Goal: Task Accomplishment & Management: Use online tool/utility

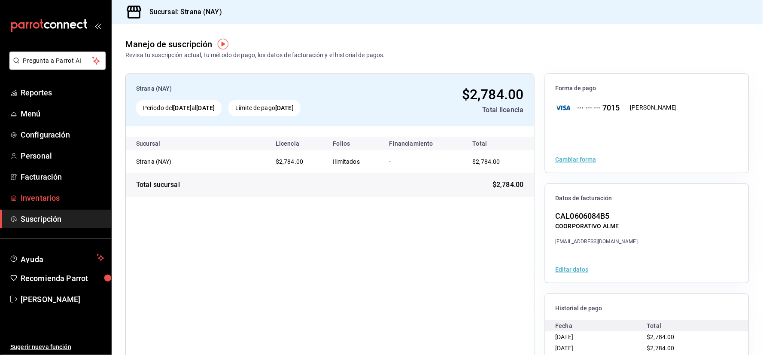
click at [26, 192] on span "Inventarios" at bounding box center [63, 198] width 84 height 12
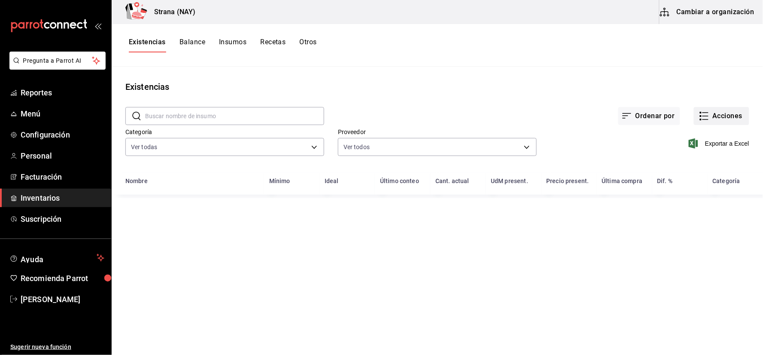
click at [733, 116] on button "Acciones" at bounding box center [721, 116] width 55 height 18
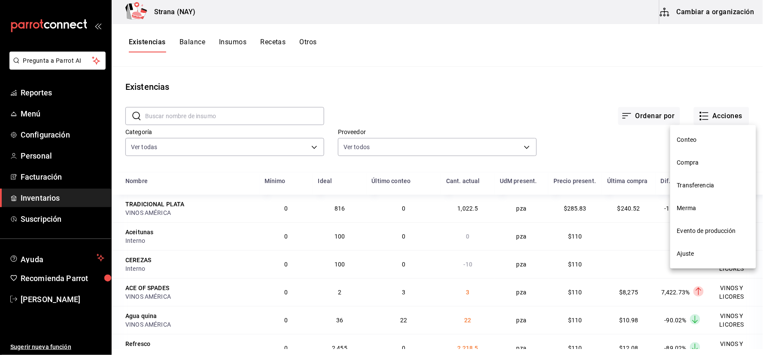
click at [690, 140] on span "Conteo" at bounding box center [713, 139] width 72 height 9
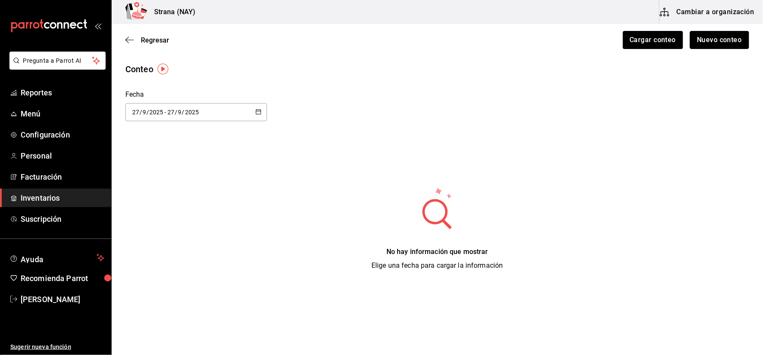
click at [741, 43] on button "Nuevo conteo" at bounding box center [720, 40] width 60 height 18
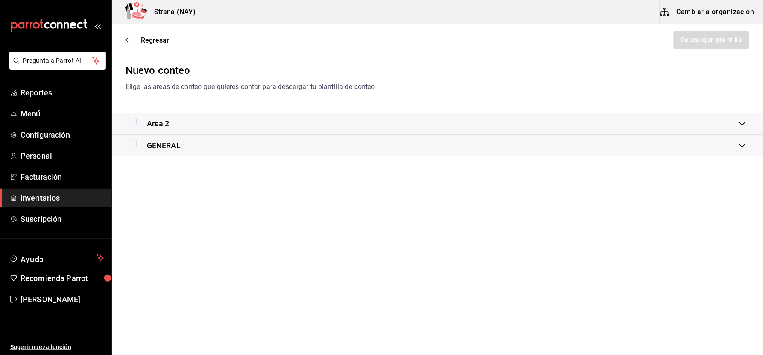
click at [132, 123] on input "checkbox" at bounding box center [133, 122] width 8 height 8
checkbox input "true"
click at [131, 145] on input "checkbox" at bounding box center [133, 144] width 8 height 8
checkbox input "true"
click at [729, 43] on button "Descargar plantilla" at bounding box center [711, 40] width 76 height 18
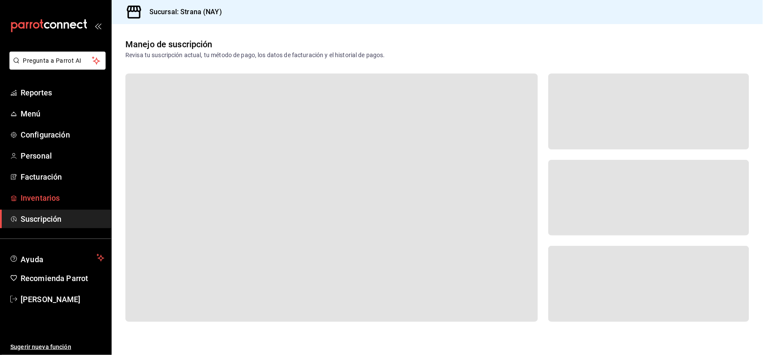
click at [58, 198] on span "Inventarios" at bounding box center [63, 198] width 84 height 12
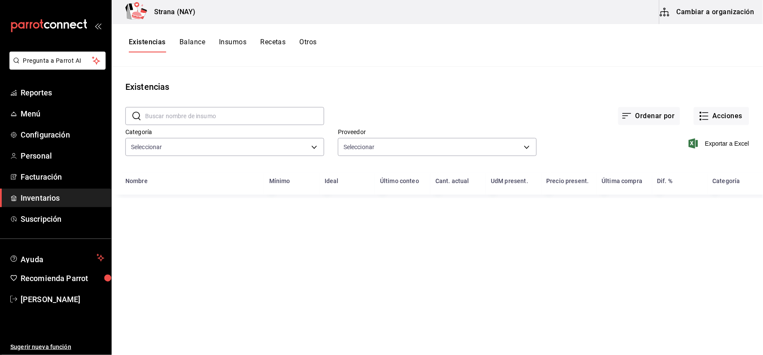
type input "4ef98d7d-116e-4c3e-bde9-db75209767af"
type input "ce5ab5f8-f367-4a5f-89cb-d42ecabf6364,c1fc81f9-06d0-4d4d-9e5c-85766211bedd,7a3cf…"
click at [706, 113] on icon "button" at bounding box center [704, 116] width 10 height 10
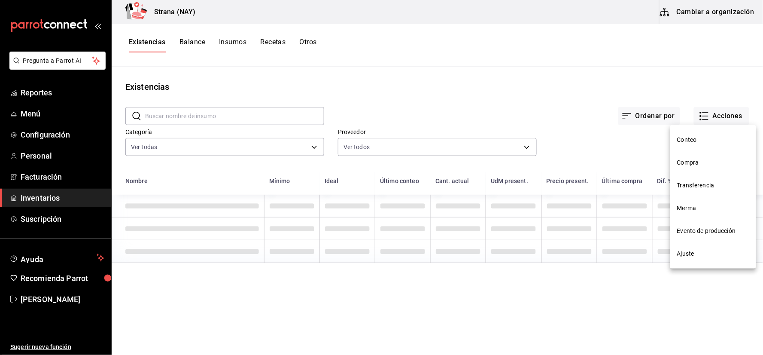
click at [686, 142] on span "Conteo" at bounding box center [713, 139] width 72 height 9
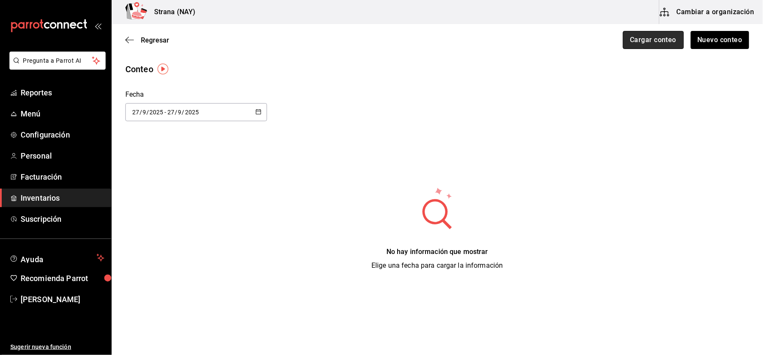
click at [681, 45] on button "Cargar conteo" at bounding box center [653, 40] width 61 height 18
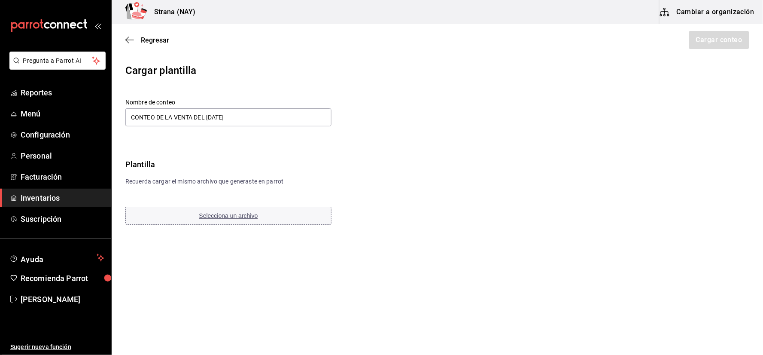
type input "CONTEO DE LA VENTA DEL 26 DE SEPTIEMBRE"
click at [223, 216] on span "Selecciona un archivo" at bounding box center [228, 215] width 59 height 7
click at [709, 36] on button "Cargar conteo" at bounding box center [718, 40] width 61 height 18
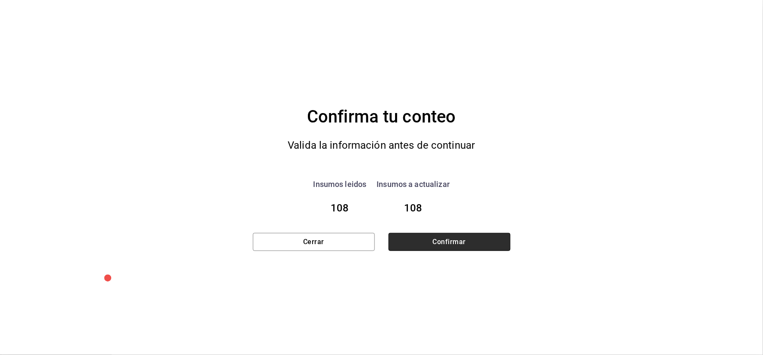
click at [417, 241] on button "Confirmar" at bounding box center [450, 242] width 122 height 18
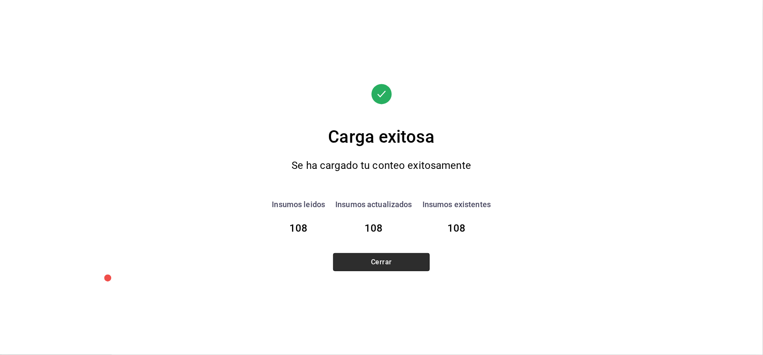
click at [383, 262] on button "Cerrar" at bounding box center [381, 262] width 97 height 18
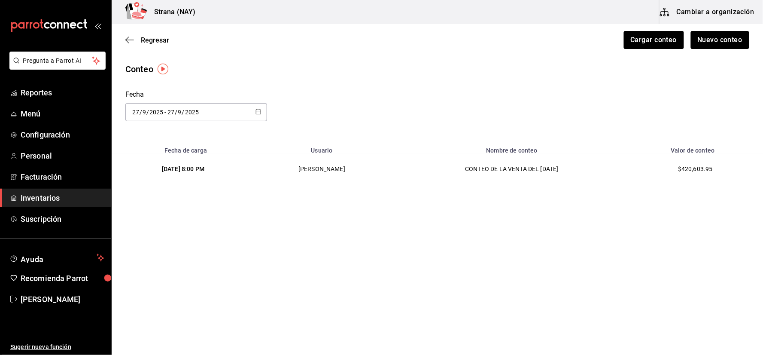
click at [67, 203] on span "Inventarios" at bounding box center [63, 198] width 84 height 12
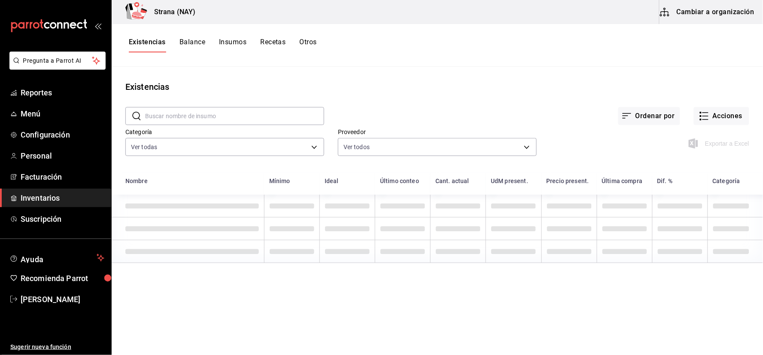
click at [304, 41] on button "Otros" at bounding box center [308, 45] width 17 height 15
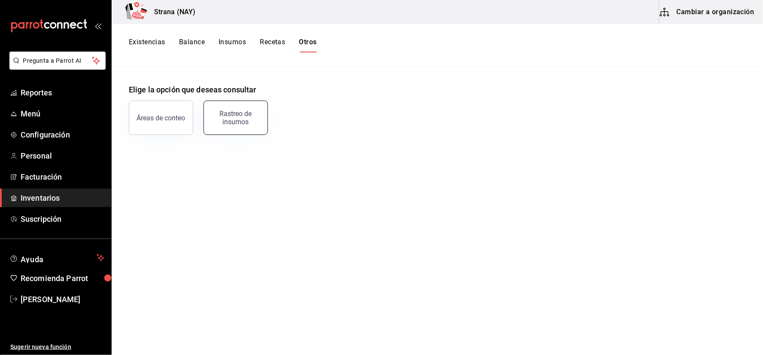
click at [240, 118] on div "Rastreo de insumos" at bounding box center [235, 117] width 53 height 16
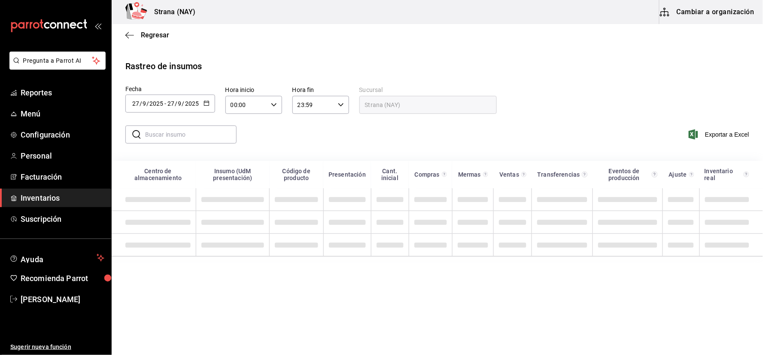
click at [205, 105] on \(Stroke\) "button" at bounding box center [206, 103] width 5 height 5
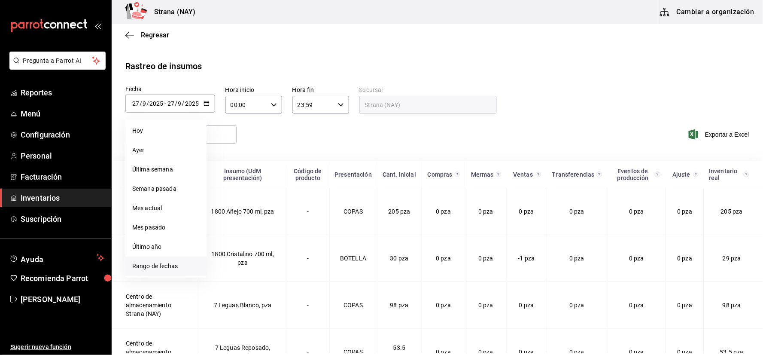
click at [178, 272] on li "Rango de fechas" at bounding box center [165, 265] width 81 height 19
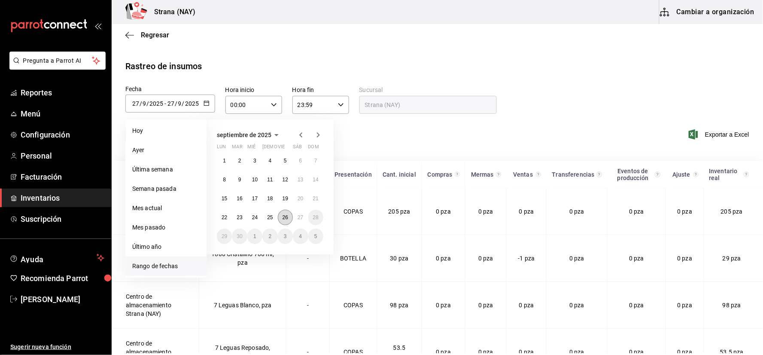
click at [285, 216] on abbr "26" at bounding box center [286, 217] width 6 height 6
click at [297, 211] on button "27" at bounding box center [300, 217] width 15 height 15
type input "[DATE]"
type input "26"
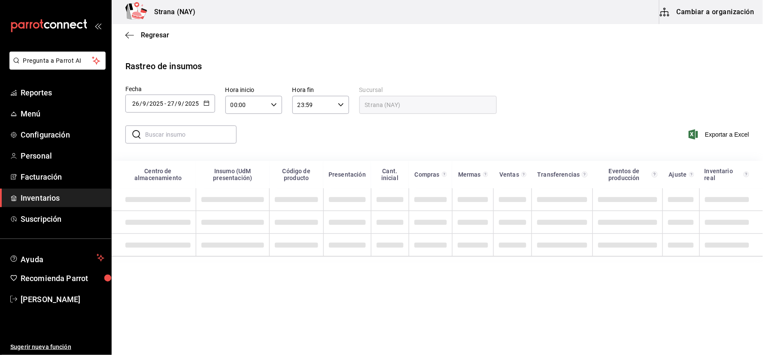
click at [273, 110] on div "00:00 Hora inicio" at bounding box center [253, 105] width 57 height 18
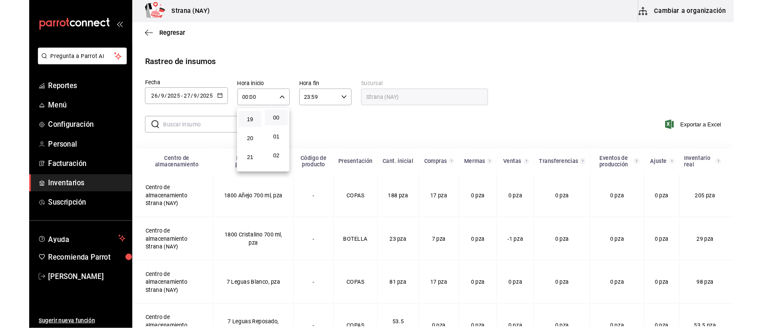
scroll to position [374, 0]
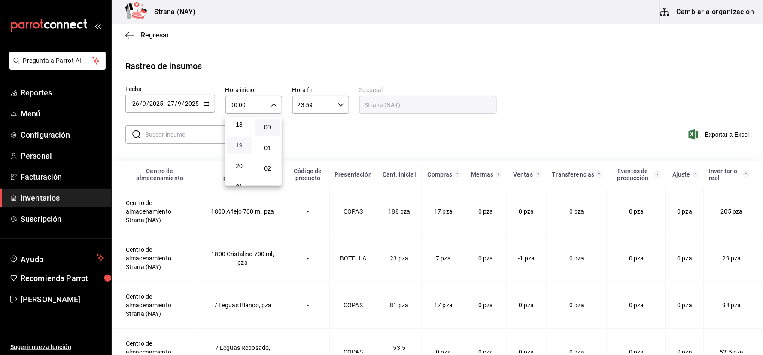
click at [237, 142] on span "19" at bounding box center [239, 145] width 15 height 7
type input "19:00"
click at [326, 131] on div at bounding box center [381, 177] width 763 height 355
click at [724, 136] on span "Exportar a Excel" at bounding box center [719, 134] width 59 height 10
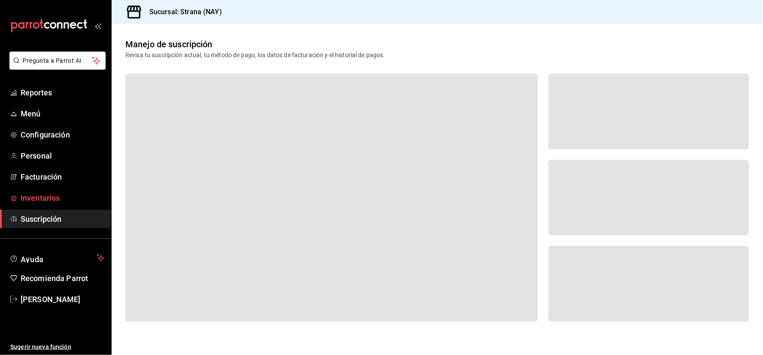
click at [35, 191] on link "Inventarios" at bounding box center [55, 198] width 111 height 18
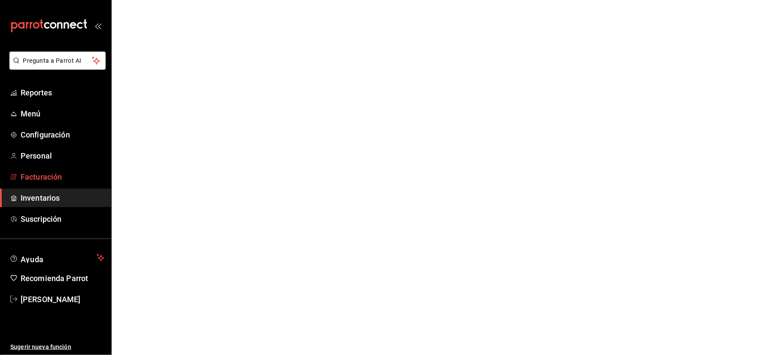
click at [58, 172] on span "Facturación" at bounding box center [63, 177] width 84 height 12
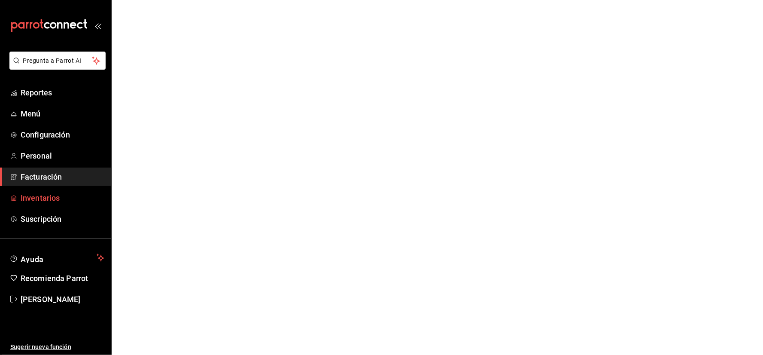
click at [46, 192] on span "Inventarios" at bounding box center [63, 198] width 84 height 12
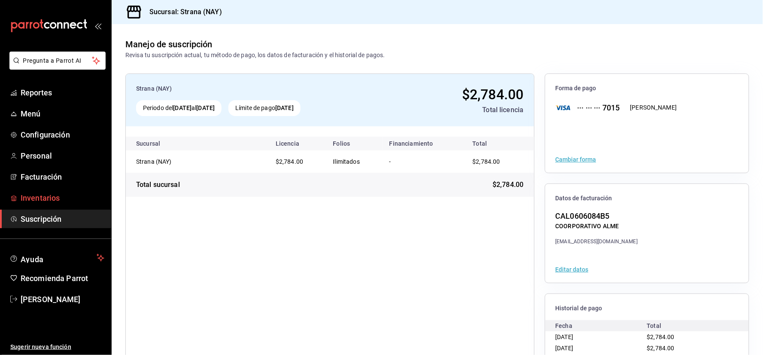
click at [52, 200] on span "Inventarios" at bounding box center [63, 198] width 84 height 12
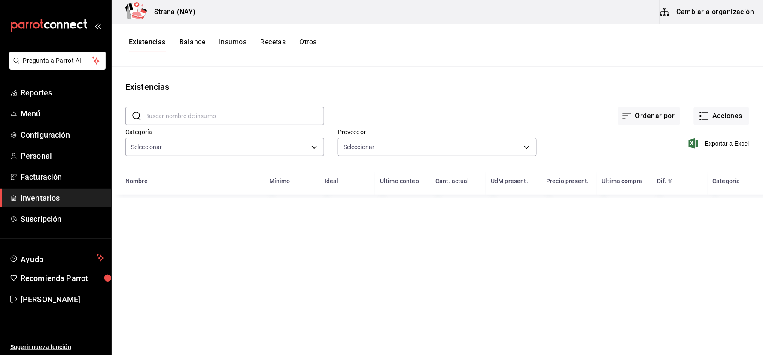
type input "4ef98d7d-116e-4c3e-bde9-db75209767af"
type input "ce5ab5f8-f367-4a5f-89cb-d42ecabf6364,c1fc81f9-06d0-4d4d-9e5c-85766211bedd,7a3cf…"
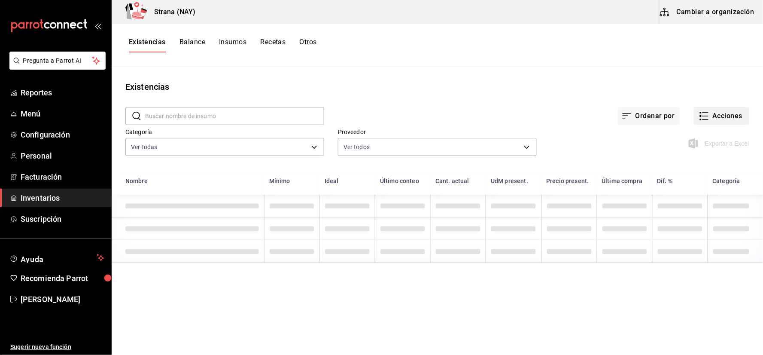
click at [729, 112] on button "Acciones" at bounding box center [721, 116] width 55 height 18
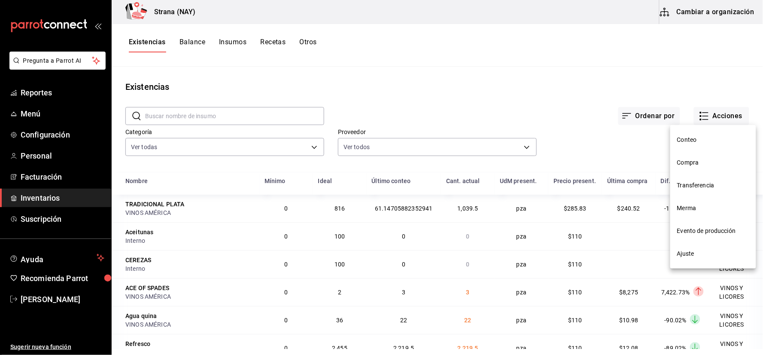
click at [685, 135] on span "Conteo" at bounding box center [713, 139] width 72 height 9
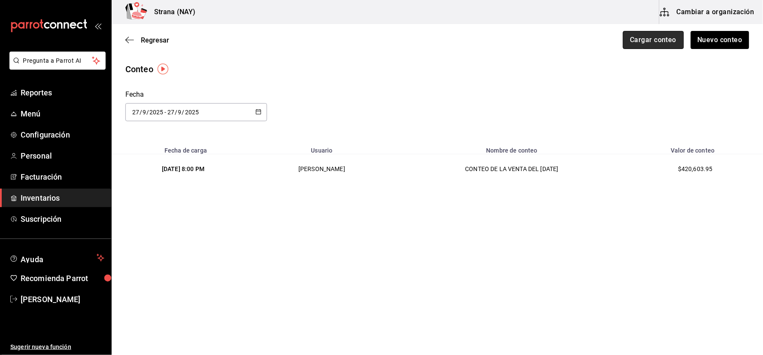
click at [660, 44] on button "Cargar conteo" at bounding box center [653, 40] width 61 height 18
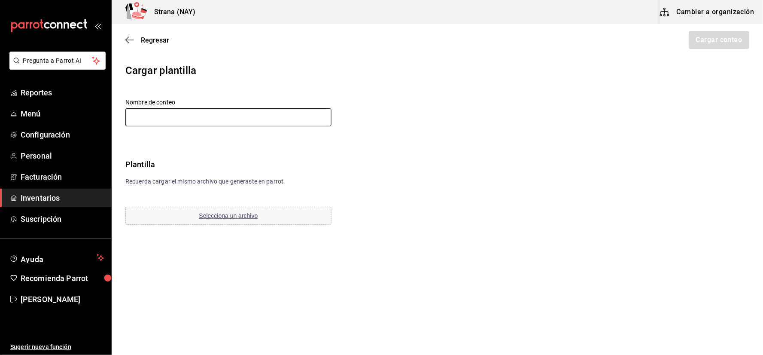
click at [196, 113] on input "text" at bounding box center [228, 117] width 206 height 18
type input "CONTEO DE LA VENTA DEL 26 DE SEPTIEMBRE"
click at [246, 210] on button "Selecciona un archivo" at bounding box center [228, 216] width 206 height 18
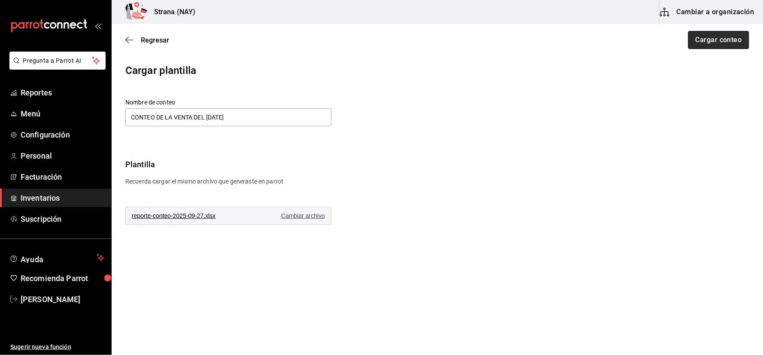
click at [702, 35] on button "Cargar conteo" at bounding box center [718, 40] width 61 height 18
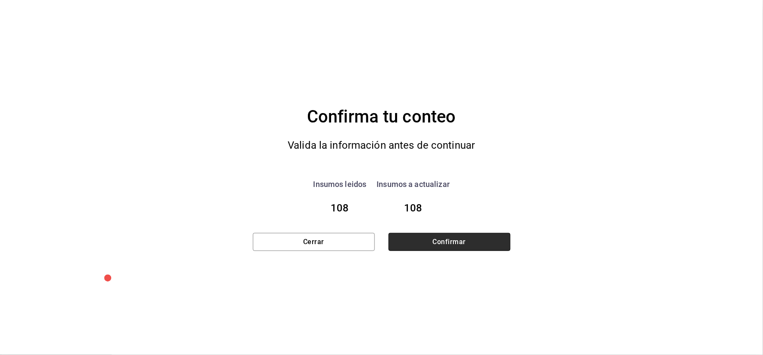
click at [423, 245] on button "Confirmar" at bounding box center [450, 242] width 122 height 18
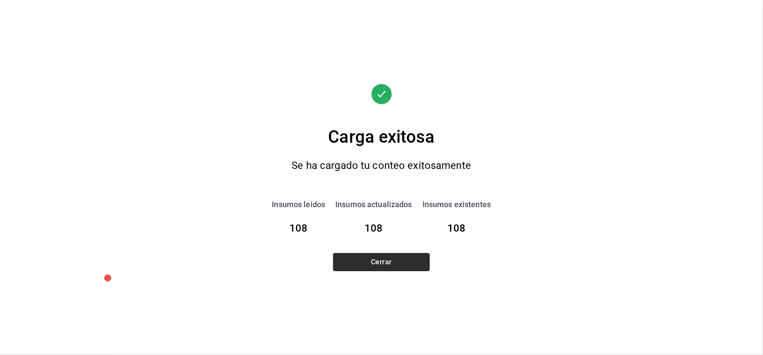
click at [380, 262] on button "Cerrar" at bounding box center [381, 262] width 97 height 18
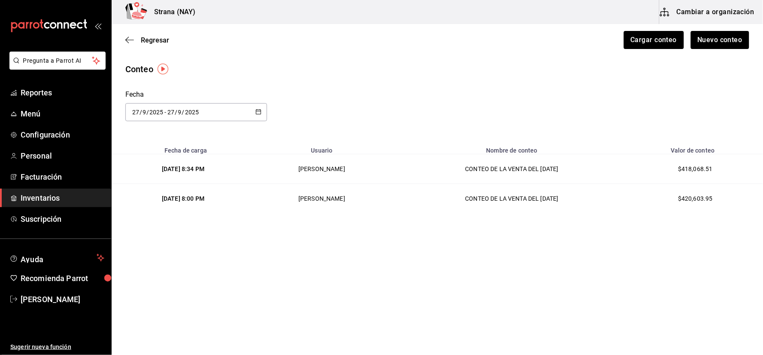
click at [53, 192] on span "Inventarios" at bounding box center [63, 198] width 84 height 12
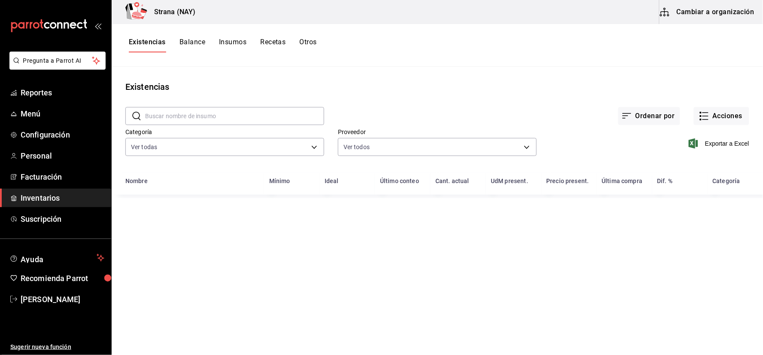
click at [305, 45] on button "Otros" at bounding box center [308, 45] width 17 height 15
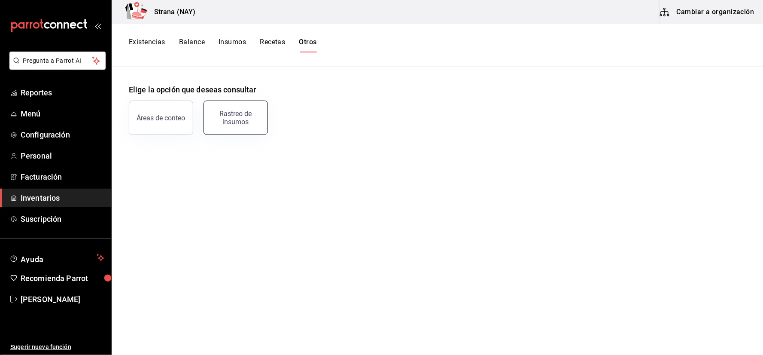
click at [254, 108] on button "Rastreo de insumos" at bounding box center [236, 117] width 64 height 34
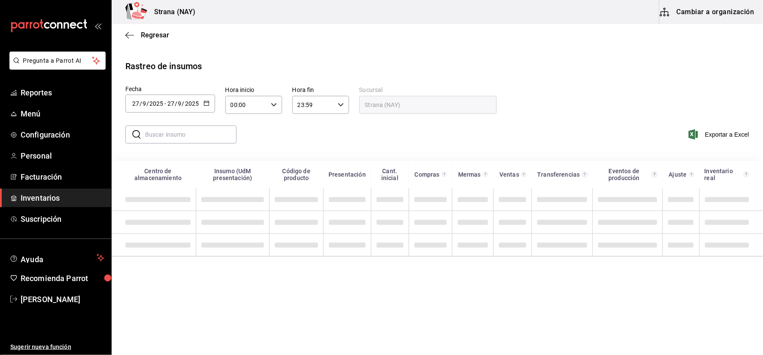
click at [207, 104] on icon "button" at bounding box center [207, 103] width 6 height 6
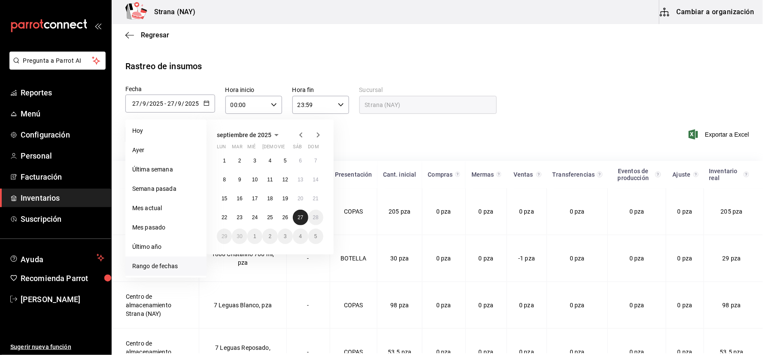
click at [300, 216] on abbr "27" at bounding box center [301, 217] width 6 height 6
click at [314, 218] on abbr "28" at bounding box center [316, 217] width 6 height 6
click at [284, 213] on button "26" at bounding box center [285, 217] width 15 height 15
type input "2025-09-26"
type input "26"
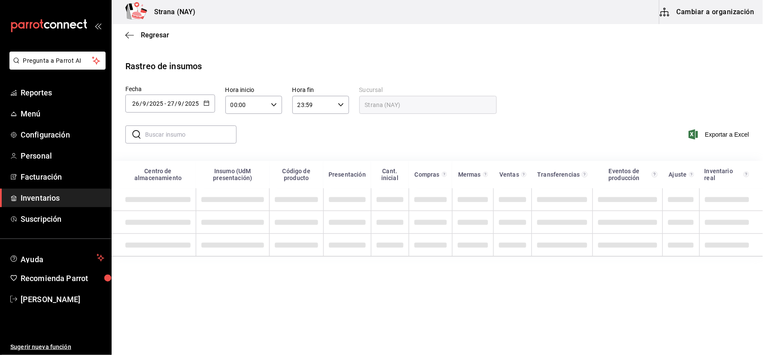
click at [280, 109] on div "00:00 Hora inicio" at bounding box center [253, 105] width 57 height 18
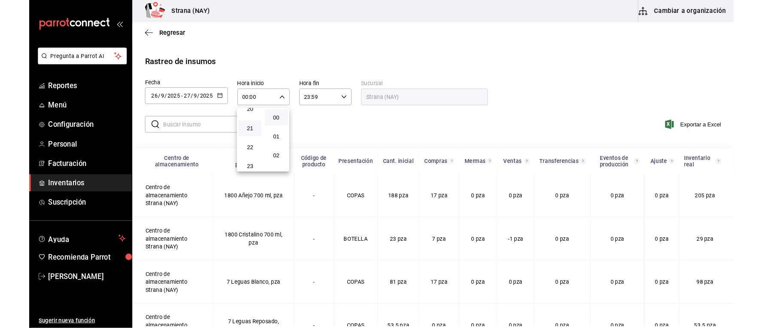
scroll to position [374, 0]
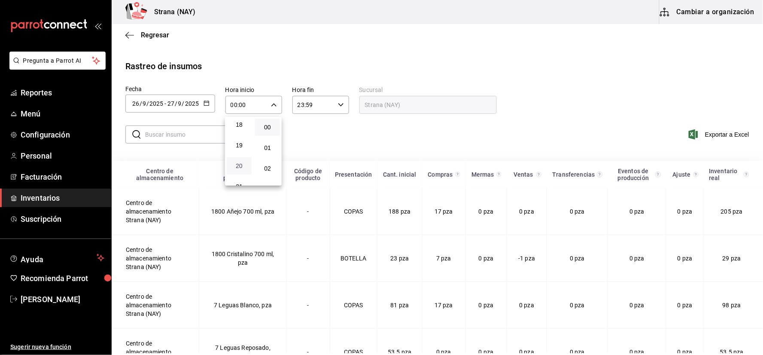
click at [238, 162] on span "20" at bounding box center [239, 165] width 15 height 7
type input "20:00"
click at [394, 148] on div at bounding box center [381, 177] width 763 height 355
click at [701, 129] on div "Exportar a Excel" at bounding box center [690, 134] width 118 height 25
click at [699, 135] on span "Exportar a Excel" at bounding box center [719, 134] width 59 height 10
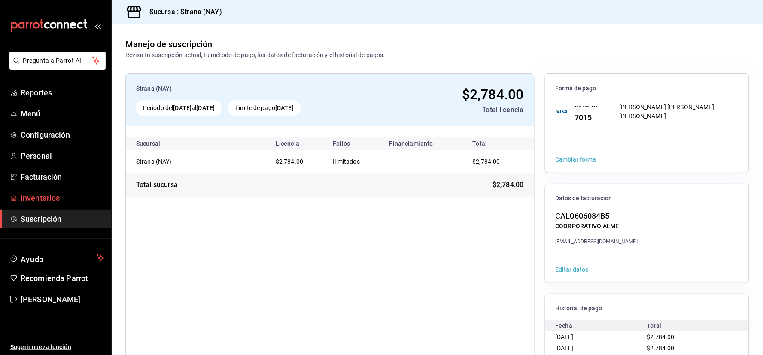
click at [48, 195] on span "Inventarios" at bounding box center [63, 198] width 84 height 12
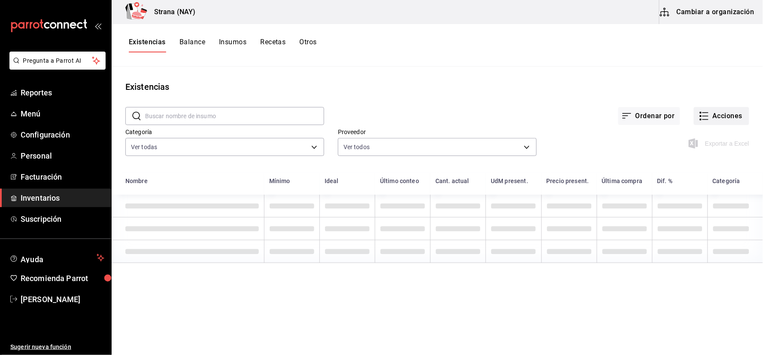
click at [721, 103] on div "Ordenar por Acciones" at bounding box center [536, 109] width 425 height 32
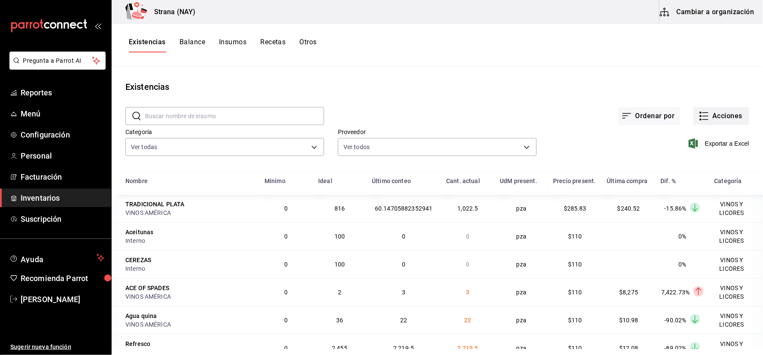
click at [721, 118] on button "Acciones" at bounding box center [721, 116] width 55 height 18
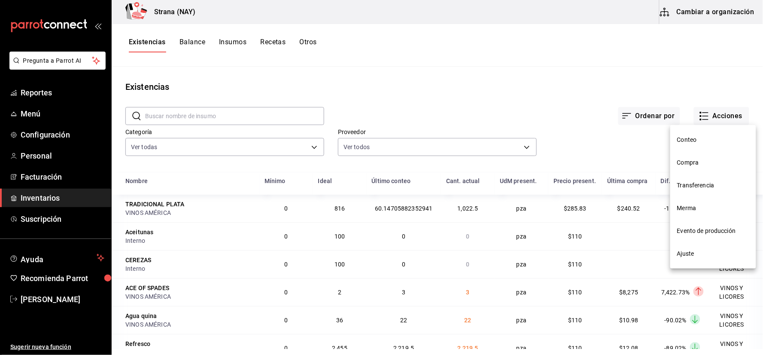
click at [701, 136] on span "Conteo" at bounding box center [713, 139] width 72 height 9
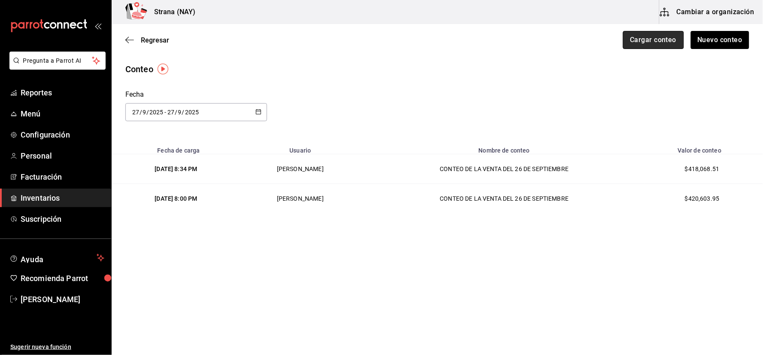
click at [646, 36] on button "Cargar conteo" at bounding box center [653, 40] width 61 height 18
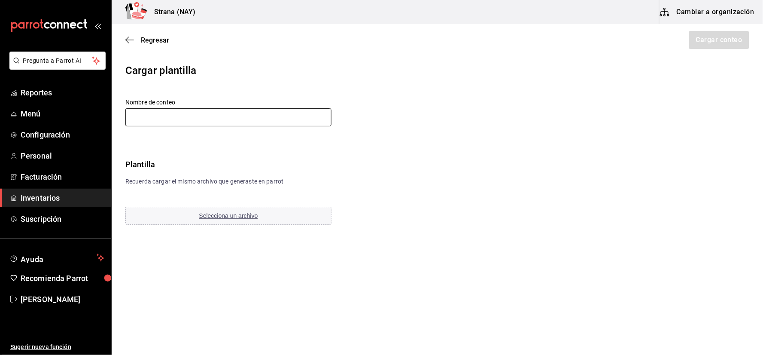
click at [215, 118] on input "text" at bounding box center [228, 117] width 206 height 18
type input "CONTEO DE LA VENTA DEL 26 DE SEPTIEMBRE"
click at [235, 211] on button "Selecciona un archivo" at bounding box center [228, 216] width 206 height 18
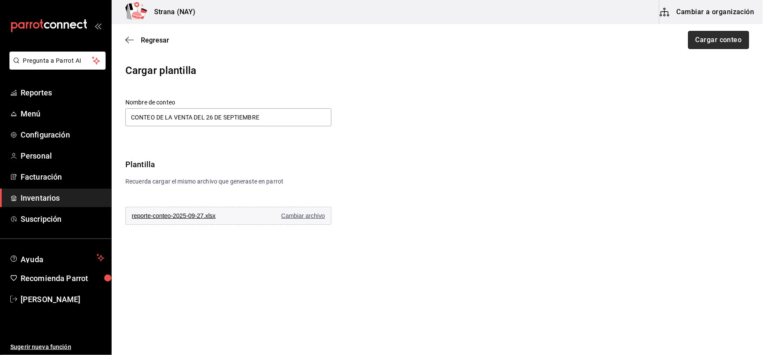
click at [736, 44] on button "Cargar conteo" at bounding box center [718, 40] width 61 height 18
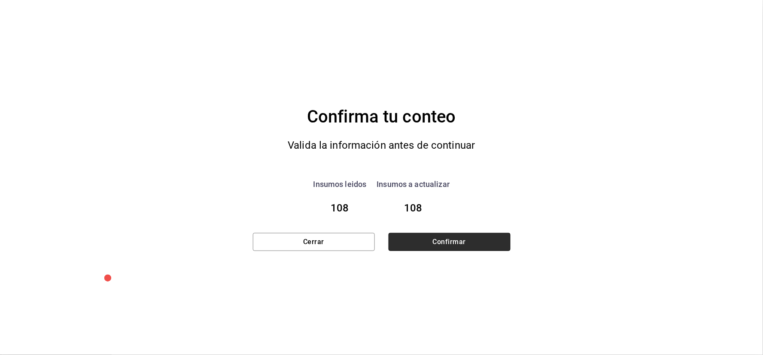
click at [486, 246] on button "Confirmar" at bounding box center [450, 242] width 122 height 18
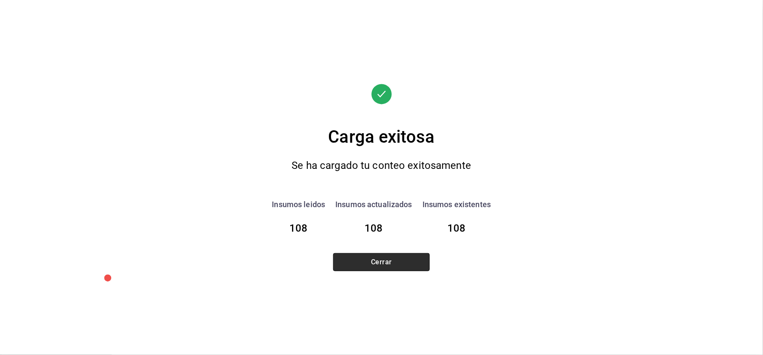
click at [383, 256] on button "Cerrar" at bounding box center [381, 262] width 97 height 18
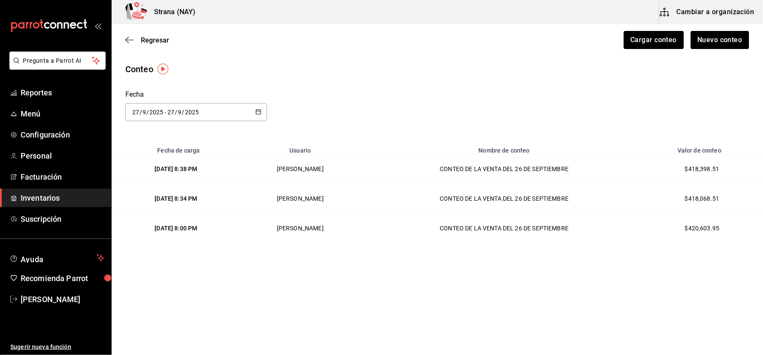
click at [73, 195] on span "Inventarios" at bounding box center [63, 198] width 84 height 12
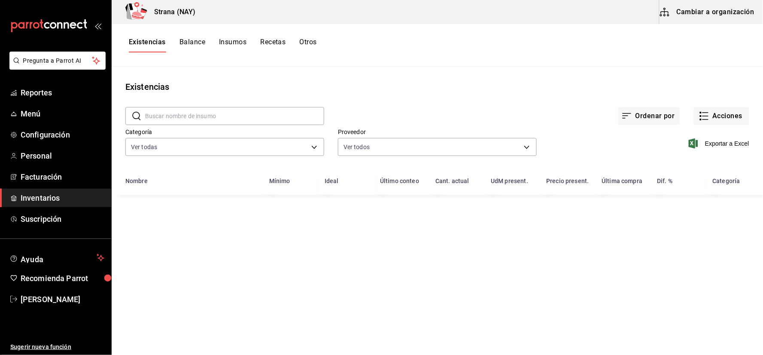
click at [311, 45] on button "Otros" at bounding box center [308, 45] width 17 height 15
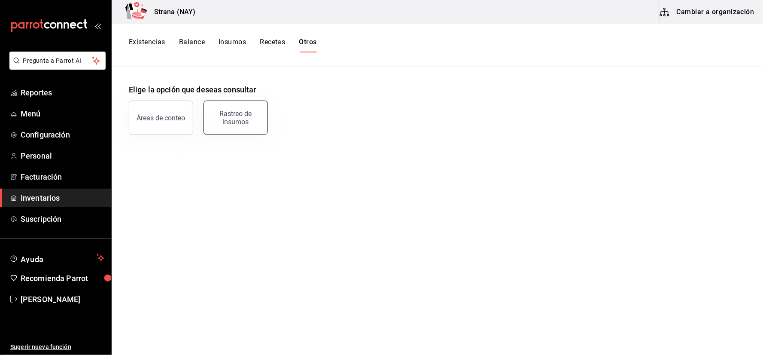
click at [255, 113] on div "Rastreo de insumos" at bounding box center [235, 117] width 53 height 16
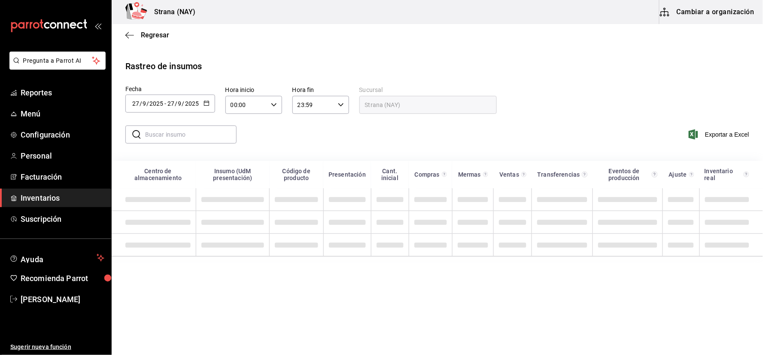
click at [204, 109] on div "2025-09-27 27 / 9 / 2025 - 2025-09-27 27 / 9 / 2025" at bounding box center [170, 103] width 90 height 18
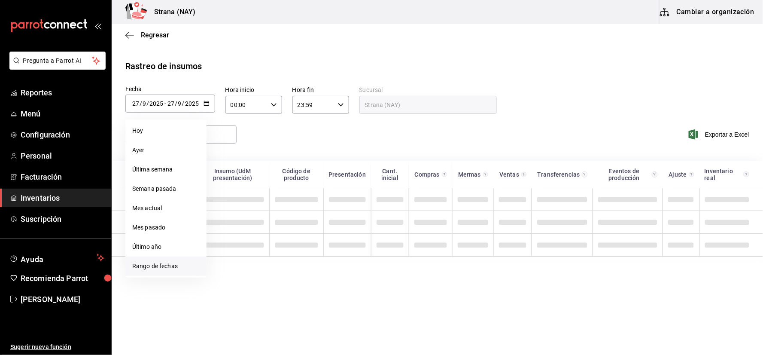
click at [183, 270] on li "Rango de fechas" at bounding box center [165, 265] width 81 height 19
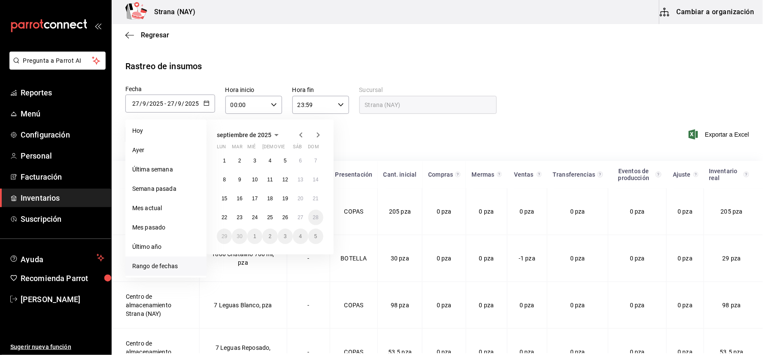
click at [173, 267] on li "Rango de fechas" at bounding box center [165, 265] width 81 height 19
click at [287, 218] on abbr "26" at bounding box center [286, 217] width 6 height 6
click at [305, 215] on button "27" at bounding box center [300, 217] width 15 height 15
type input "2025-09-26"
type input "26"
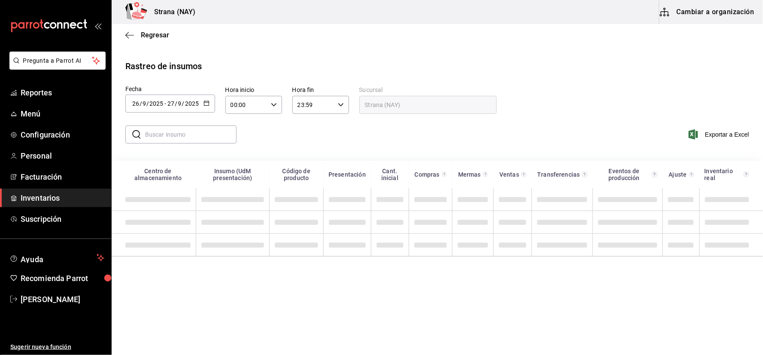
click at [271, 104] on icon "button" at bounding box center [274, 105] width 6 height 6
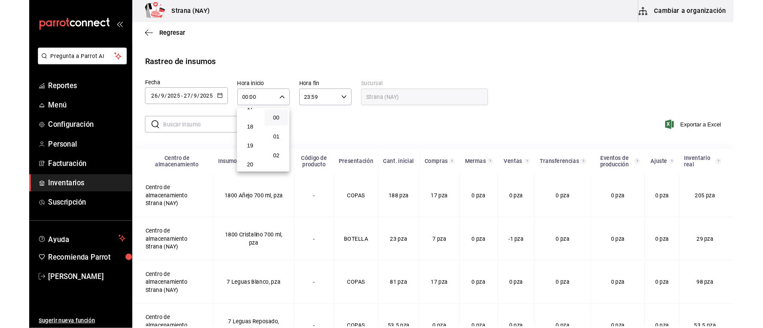
scroll to position [421, 0]
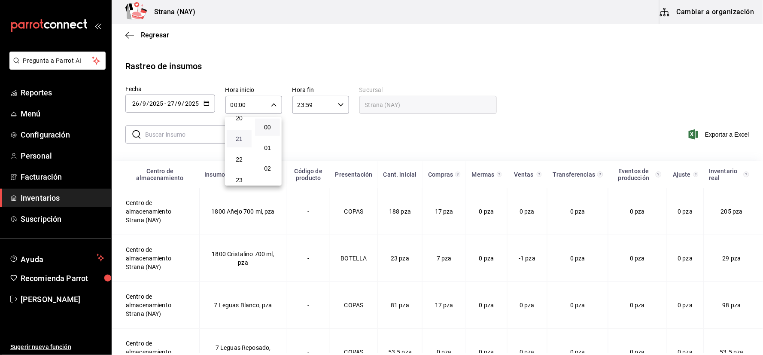
click at [240, 135] on span "21" at bounding box center [239, 138] width 15 height 7
type input "21:00"
click at [447, 149] on div at bounding box center [381, 177] width 763 height 355
click at [724, 142] on div "Exportar a Excel" at bounding box center [690, 134] width 118 height 25
click at [729, 132] on span "Exportar a Excel" at bounding box center [719, 134] width 59 height 10
